Goal: Task Accomplishment & Management: Manage account settings

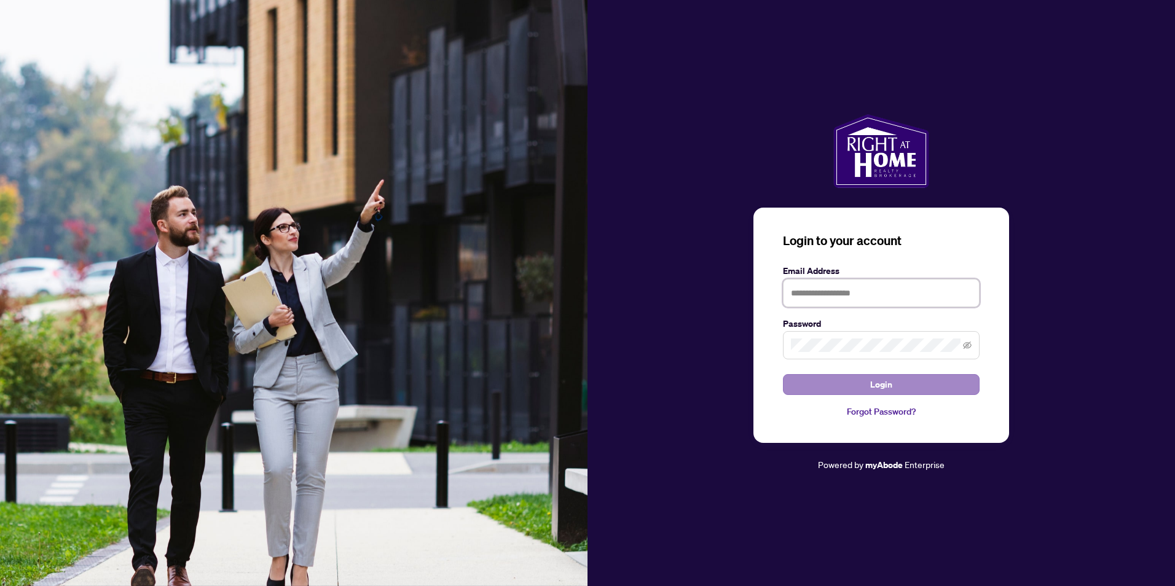
type input "**********"
click at [907, 376] on button "Login" at bounding box center [881, 384] width 197 height 21
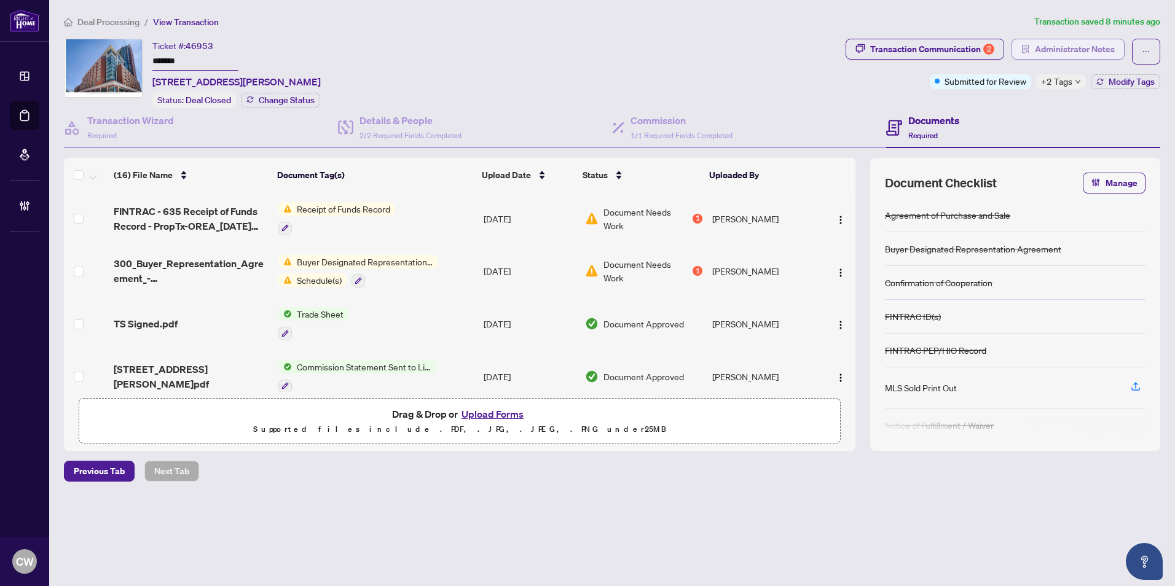
click at [1098, 50] on span "Administrator Notes" at bounding box center [1075, 49] width 80 height 20
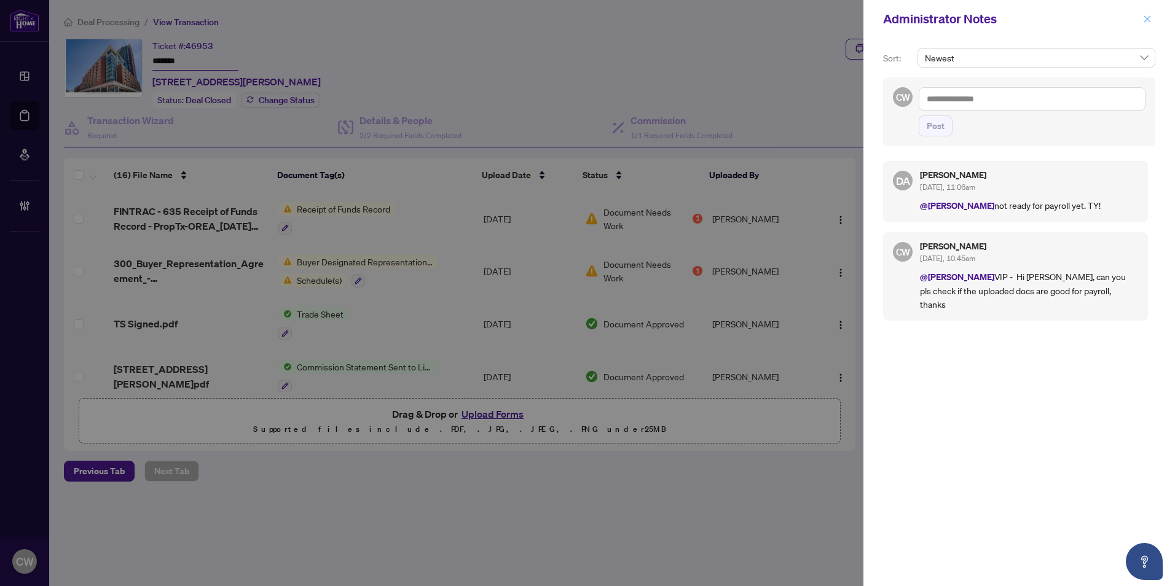
click at [1149, 21] on icon "close" at bounding box center [1147, 18] width 7 height 7
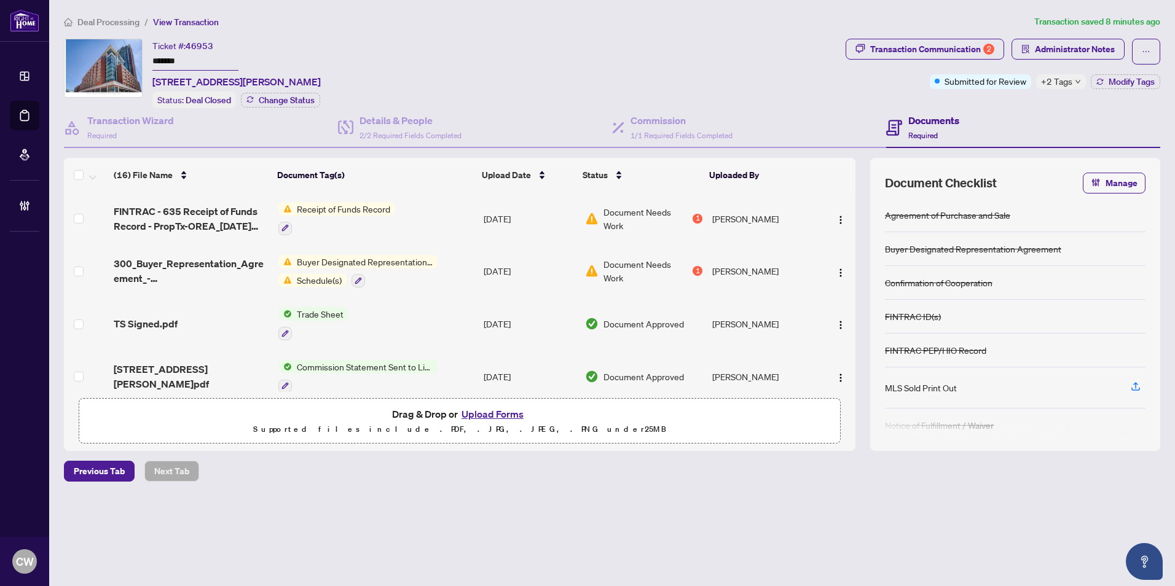
click at [1089, 82] on div "Submitted for Review +2 Tags Modify Tags" at bounding box center [1045, 81] width 230 height 15
click at [1103, 81] on button "Modify Tags" at bounding box center [1125, 81] width 69 height 15
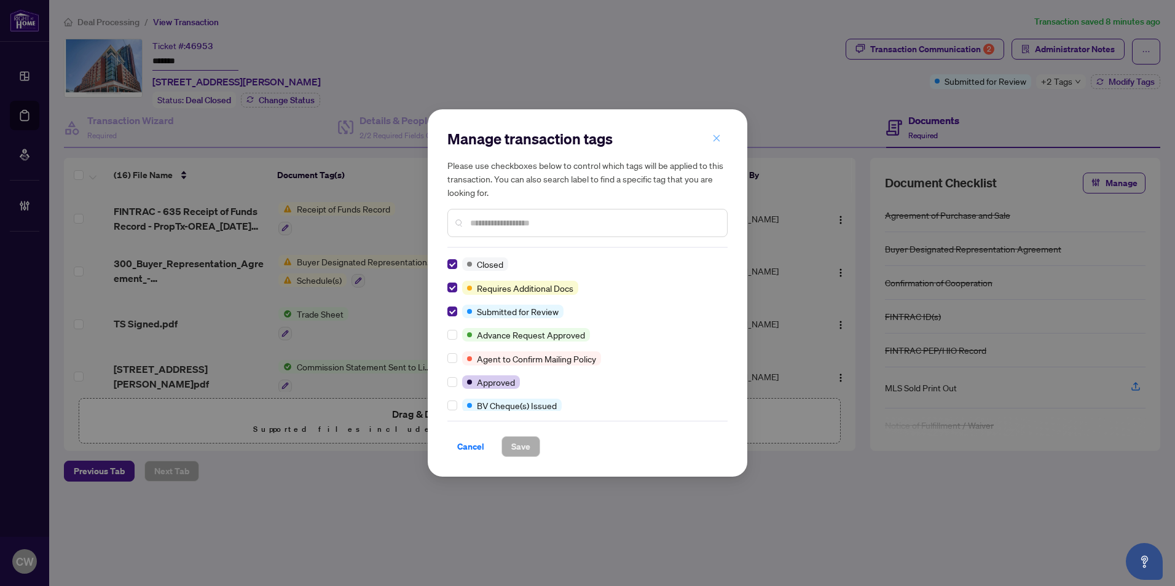
click at [711, 139] on button "button" at bounding box center [716, 138] width 25 height 21
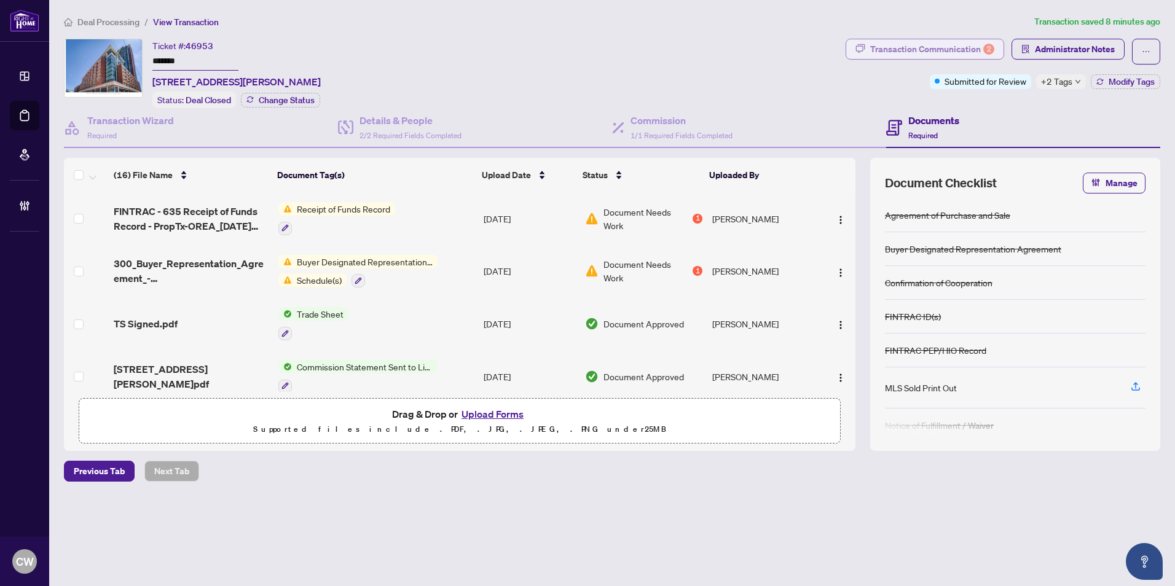
click at [916, 44] on div "Transaction Communication 2" at bounding box center [932, 49] width 124 height 20
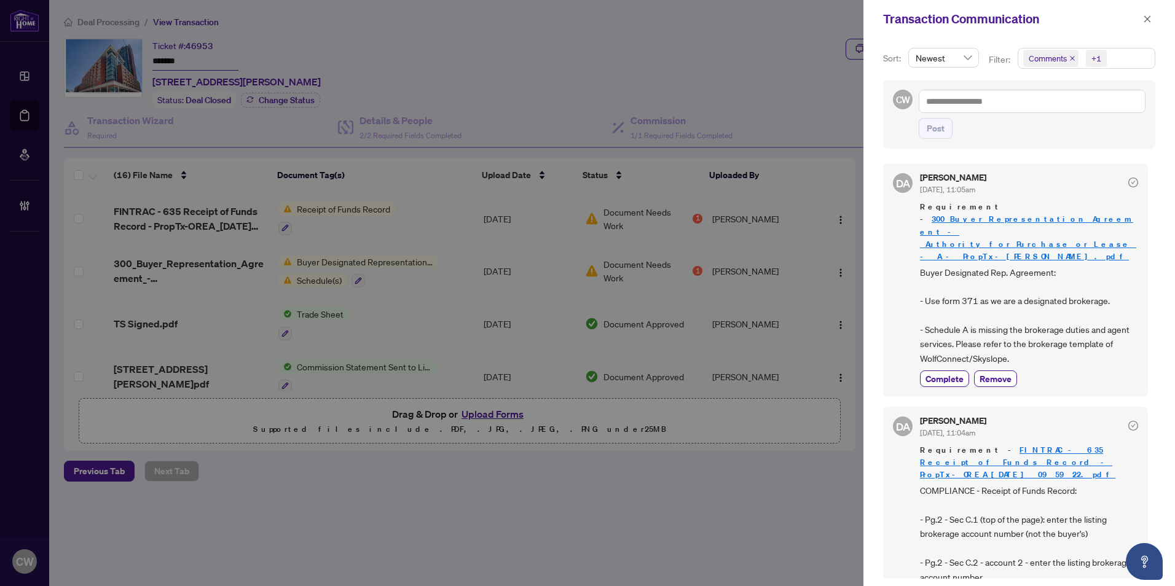
click at [1071, 58] on icon "close" at bounding box center [1072, 58] width 5 height 5
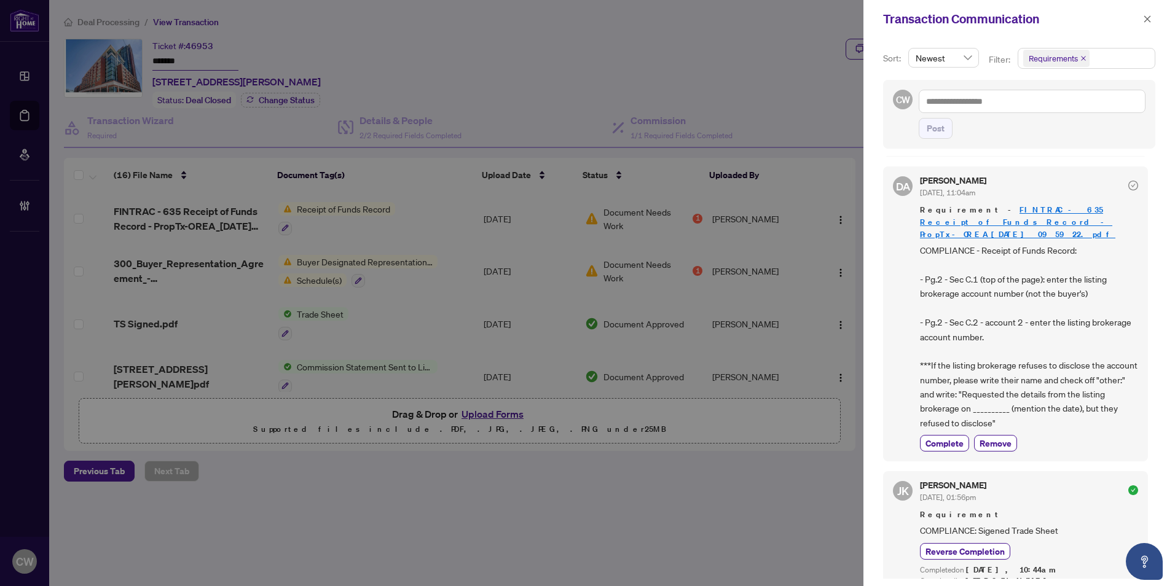
scroll to position [246, 0]
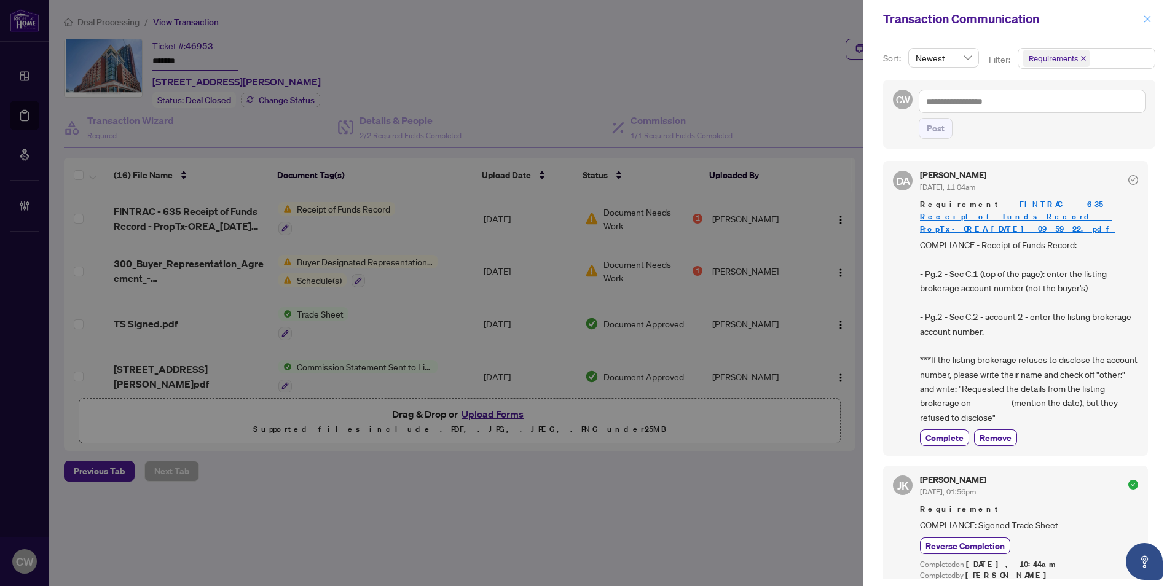
click at [1146, 21] on icon "close" at bounding box center [1147, 18] width 7 height 7
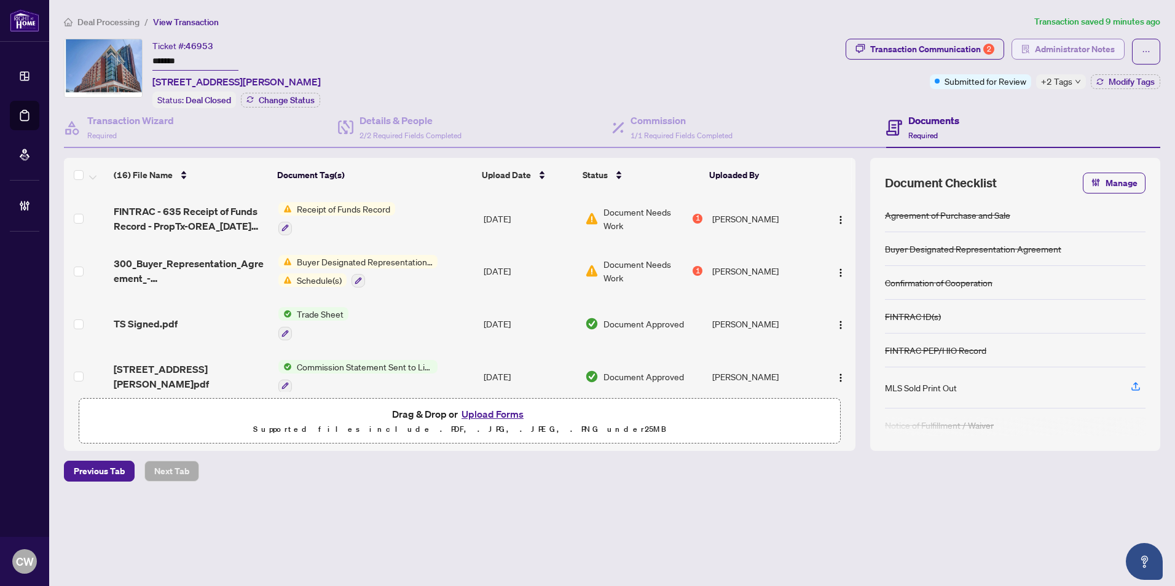
click at [1072, 46] on span "Administrator Notes" at bounding box center [1075, 49] width 80 height 20
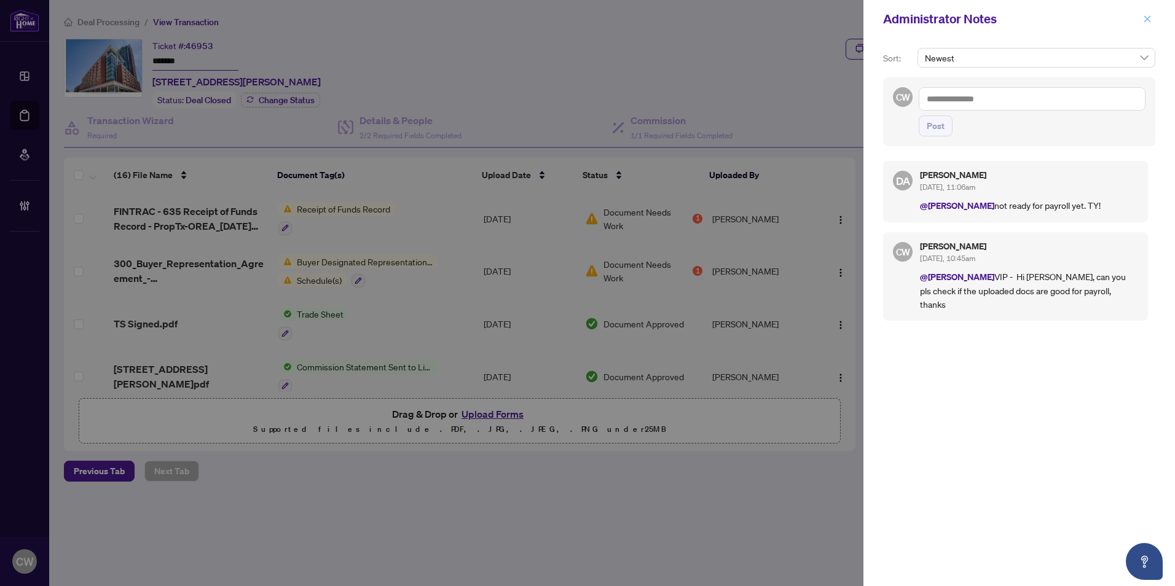
click at [1151, 21] on icon "close" at bounding box center [1147, 19] width 9 height 9
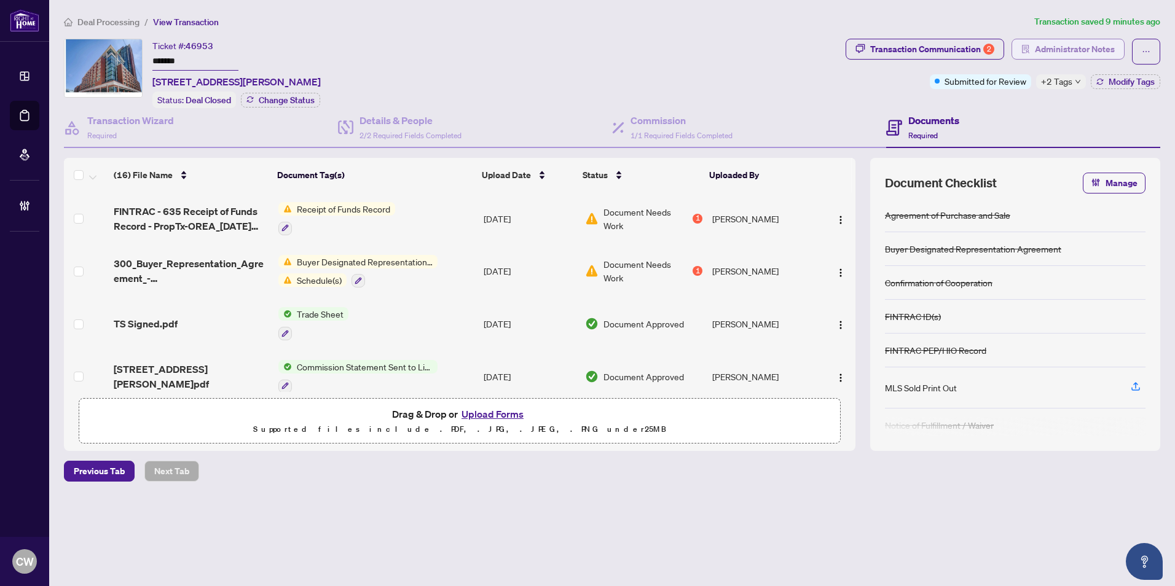
click at [1077, 50] on span "Administrator Notes" at bounding box center [1075, 49] width 80 height 20
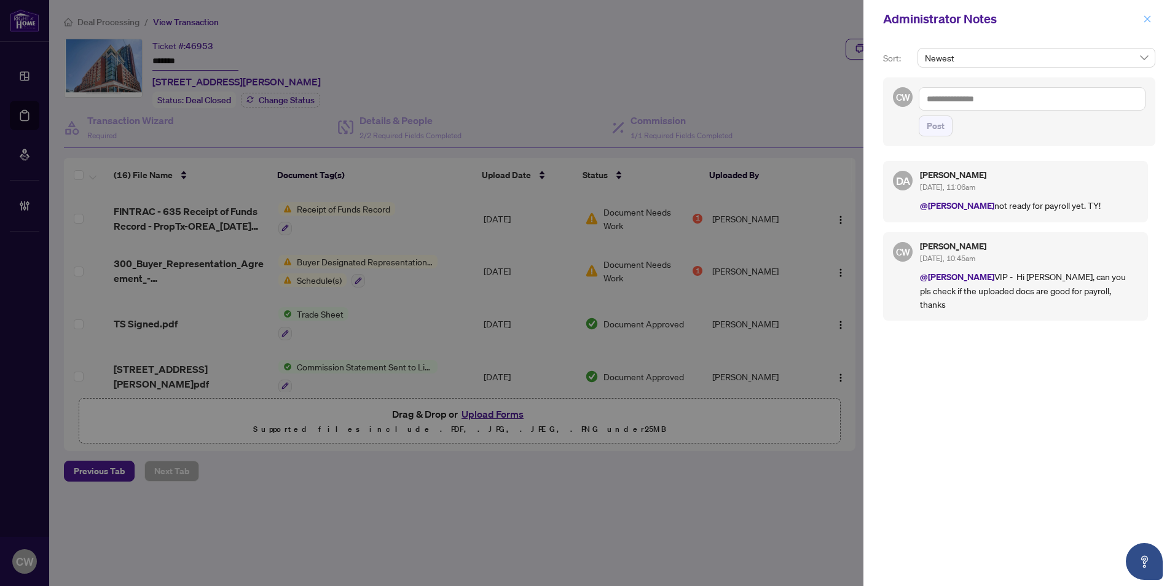
click at [1146, 23] on icon "close" at bounding box center [1147, 19] width 9 height 9
